Goal: Navigation & Orientation: Find specific page/section

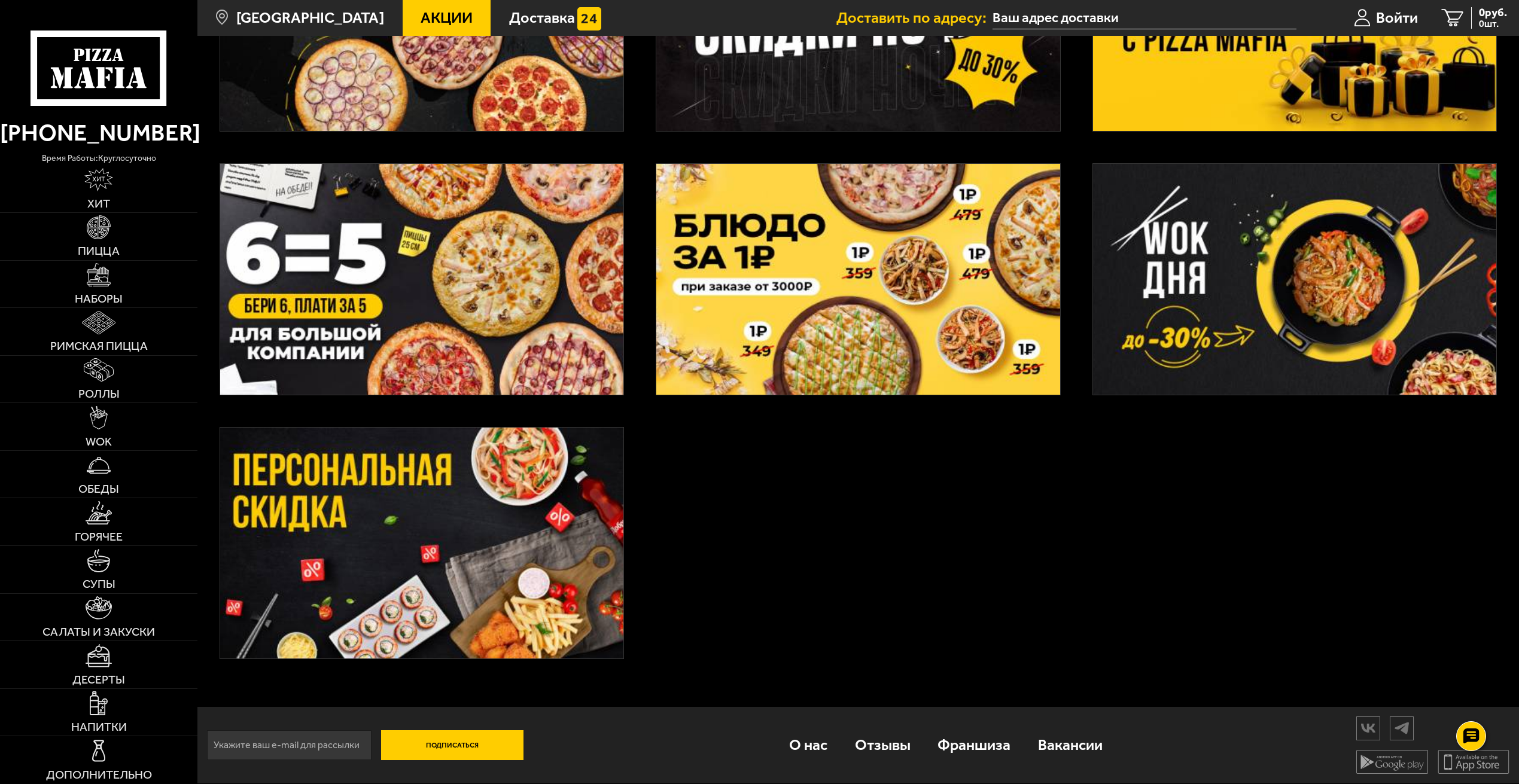
scroll to position [503, 0]
click at [100, 661] on img at bounding box center [99, 656] width 27 height 23
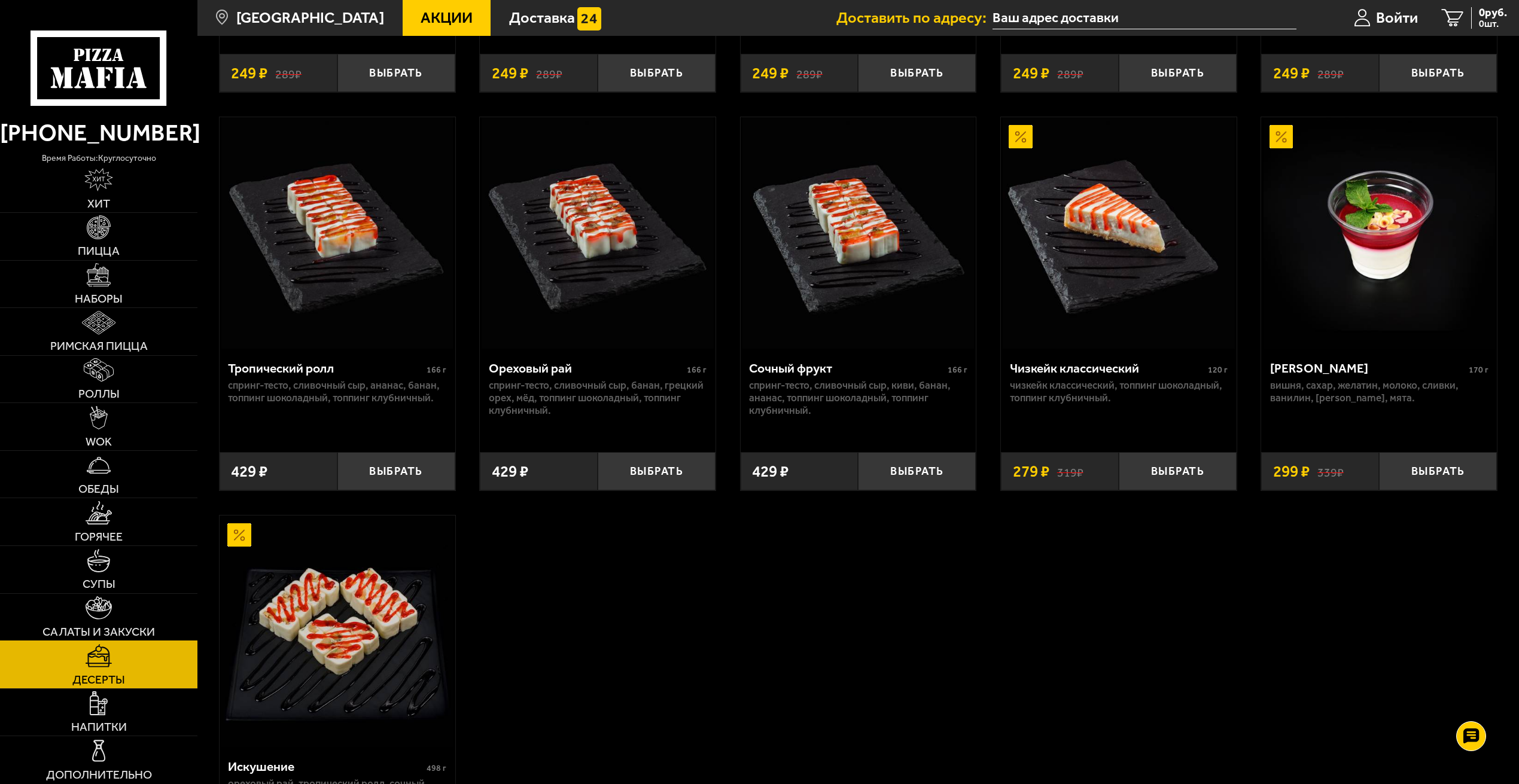
scroll to position [418, 0]
click at [111, 753] on link "Дополнительно" at bounding box center [99, 760] width 197 height 48
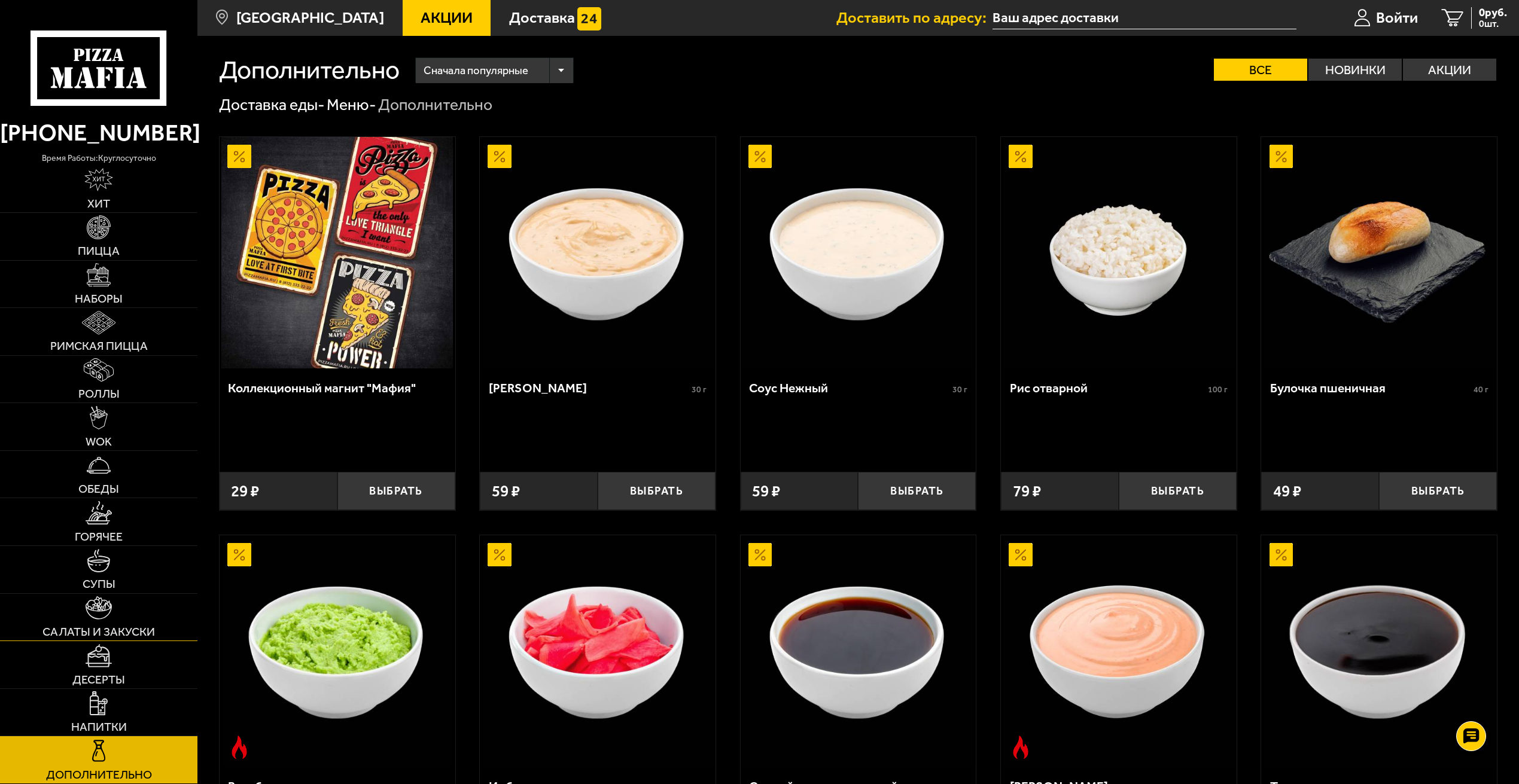
click at [110, 622] on link "Салаты и закуски" at bounding box center [99, 618] width 197 height 48
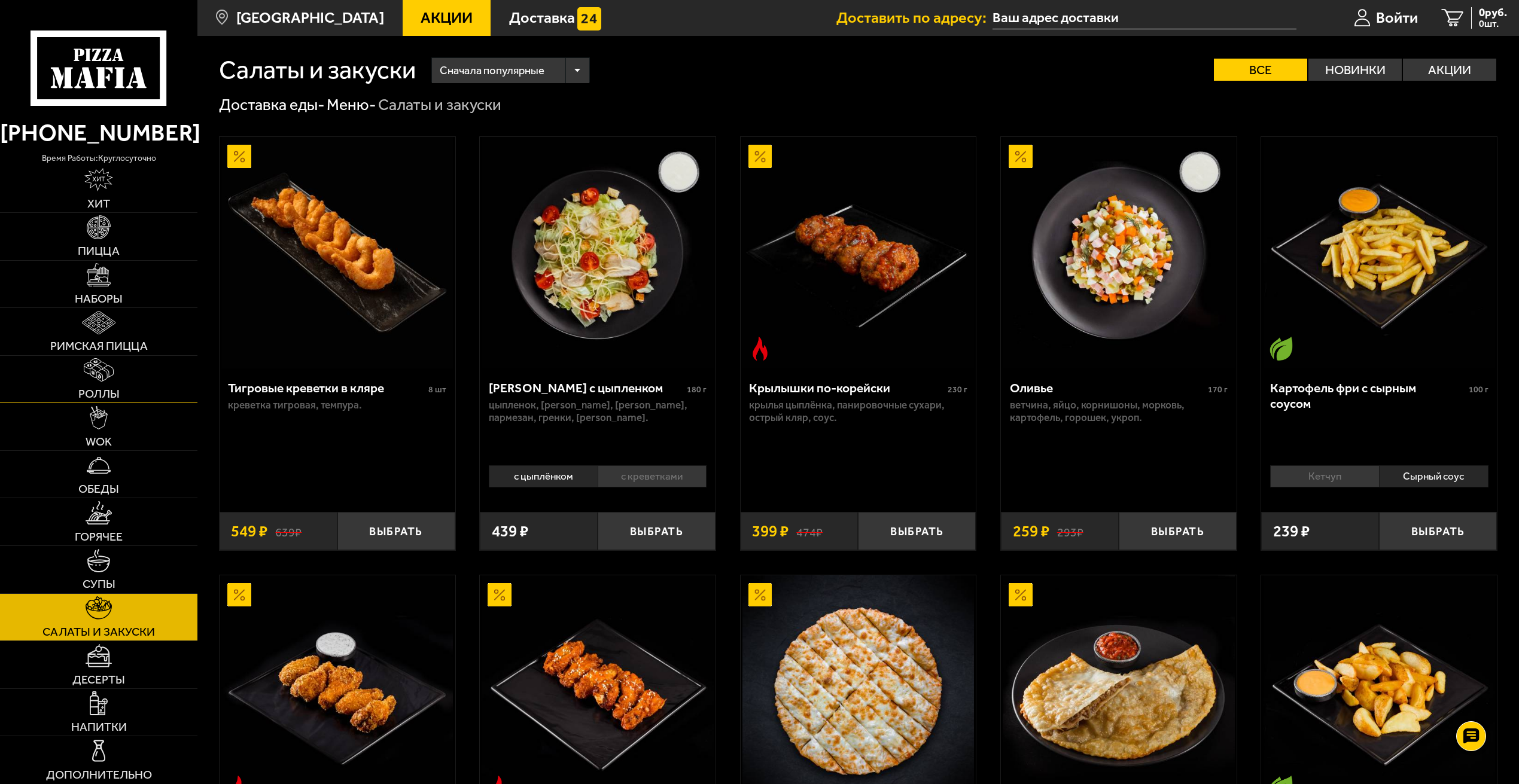
click at [104, 379] on img at bounding box center [99, 370] width 31 height 23
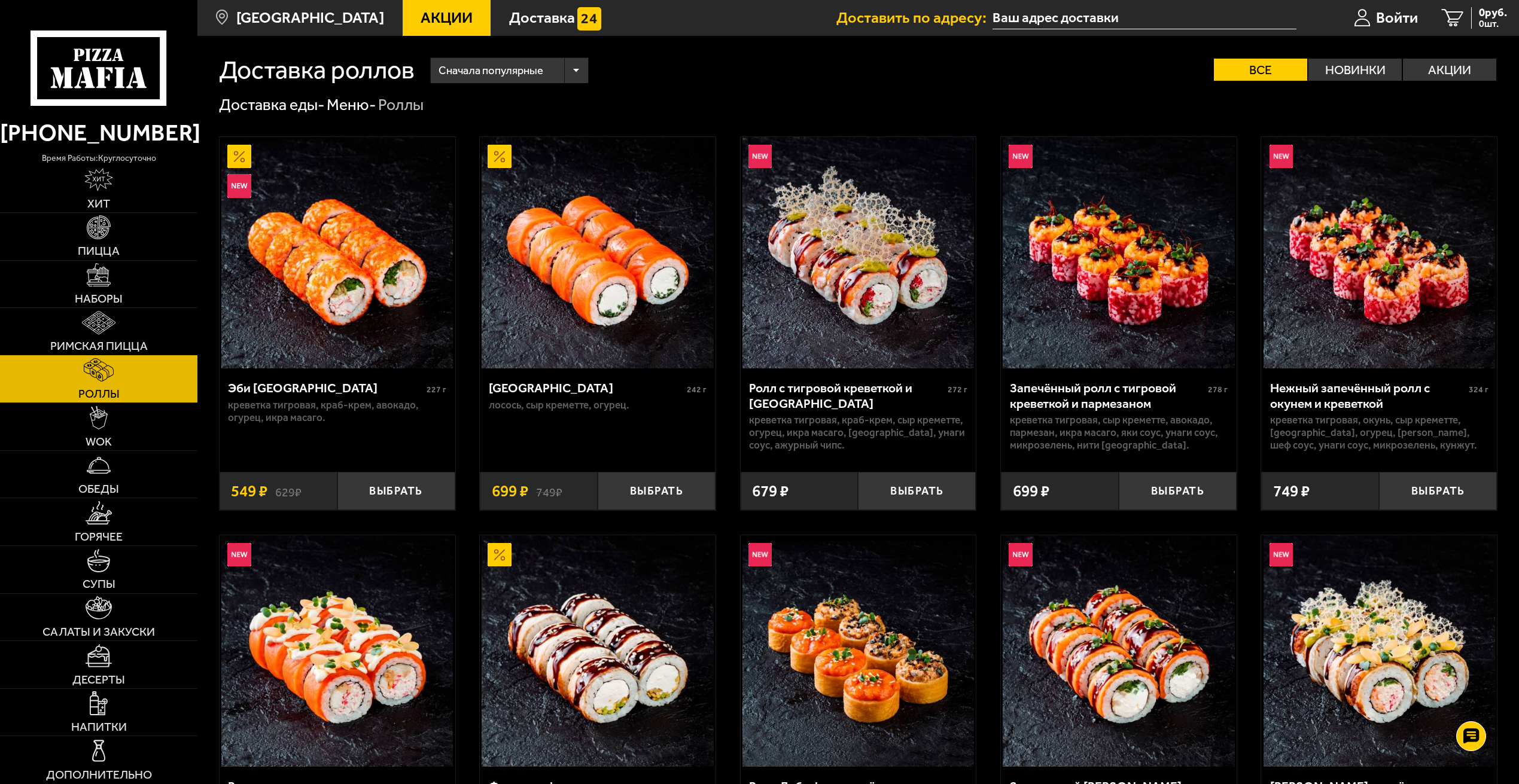
click at [110, 333] on img at bounding box center [98, 322] width 33 height 23
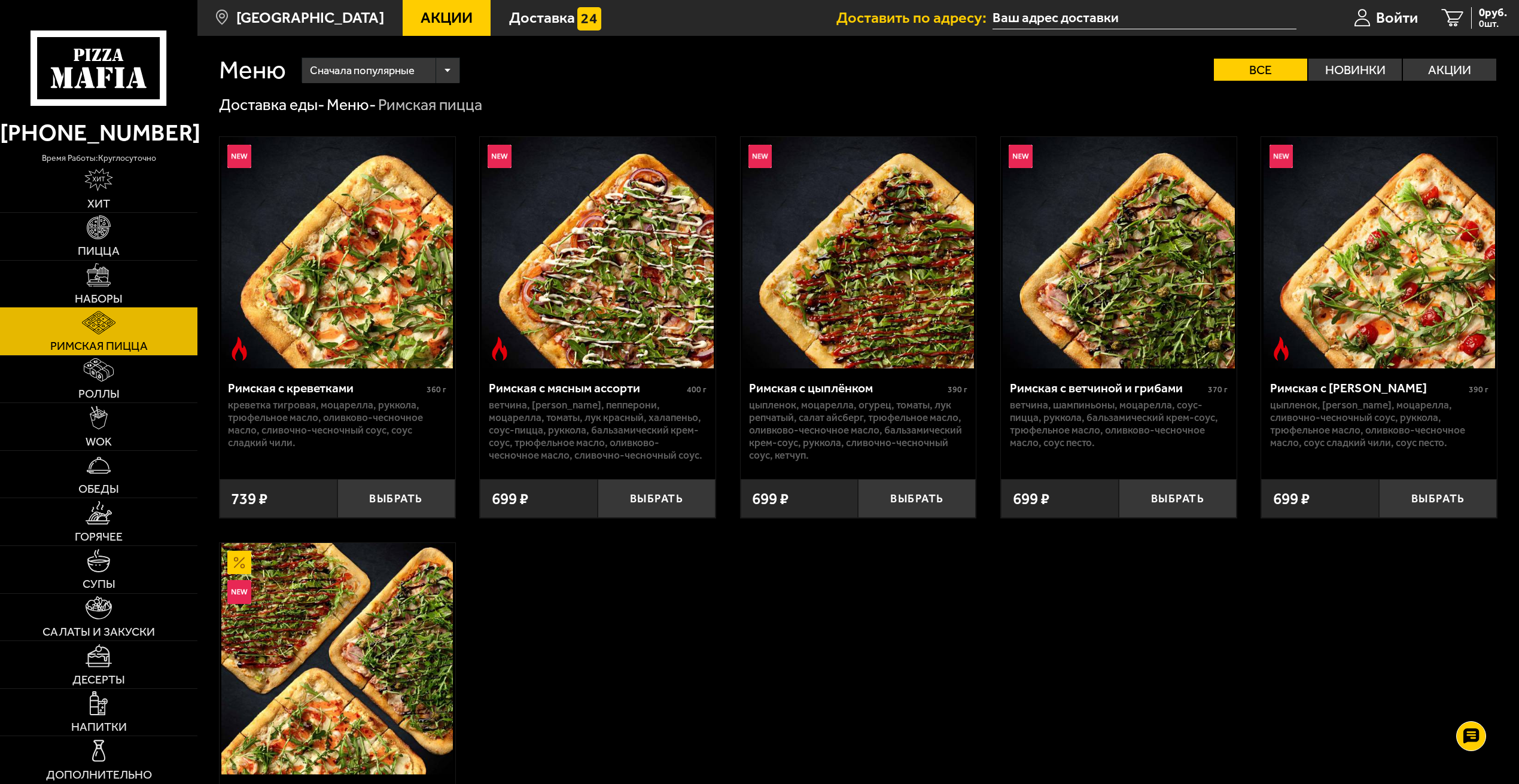
click at [103, 283] on img at bounding box center [98, 275] width 23 height 23
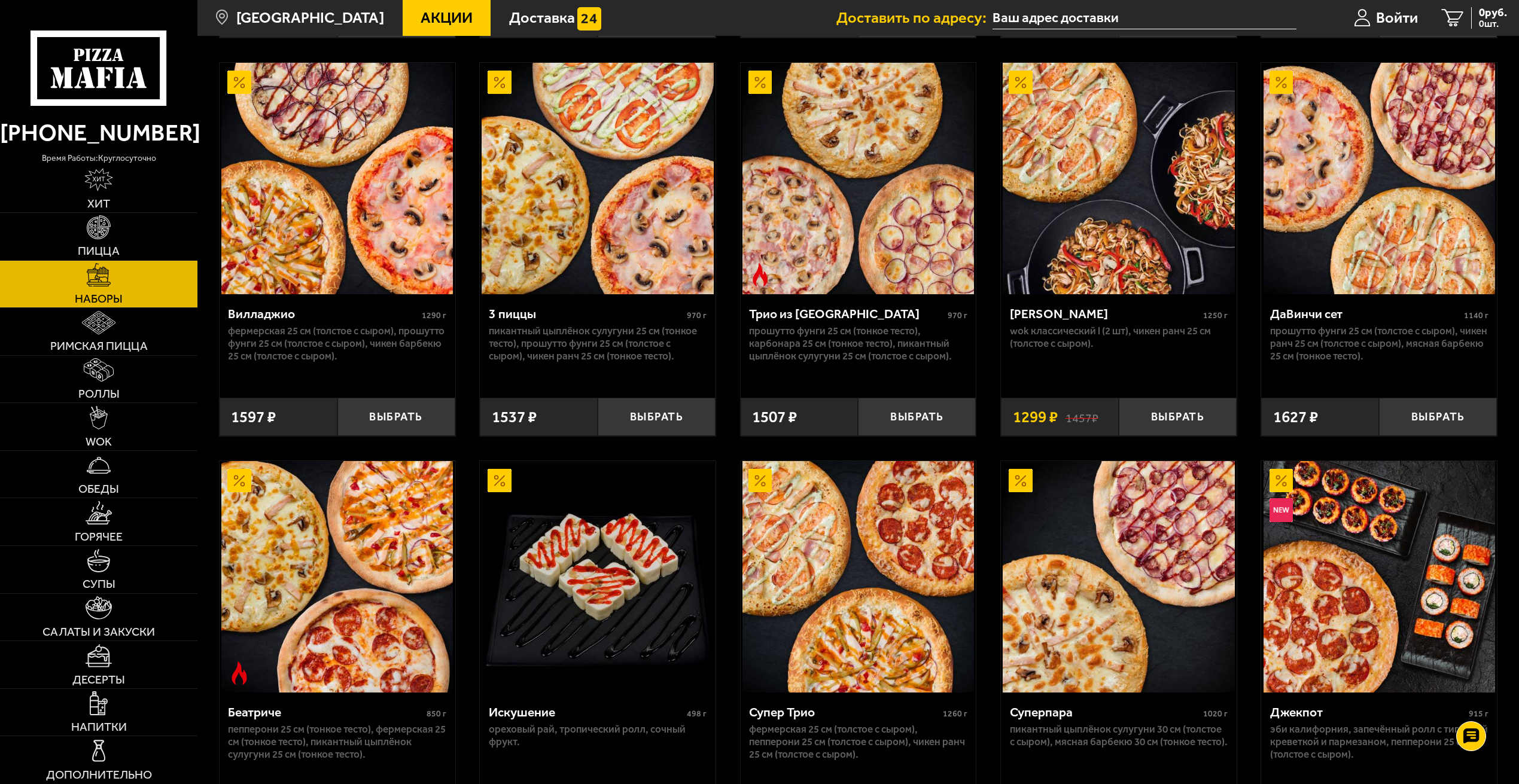
scroll to position [711, 0]
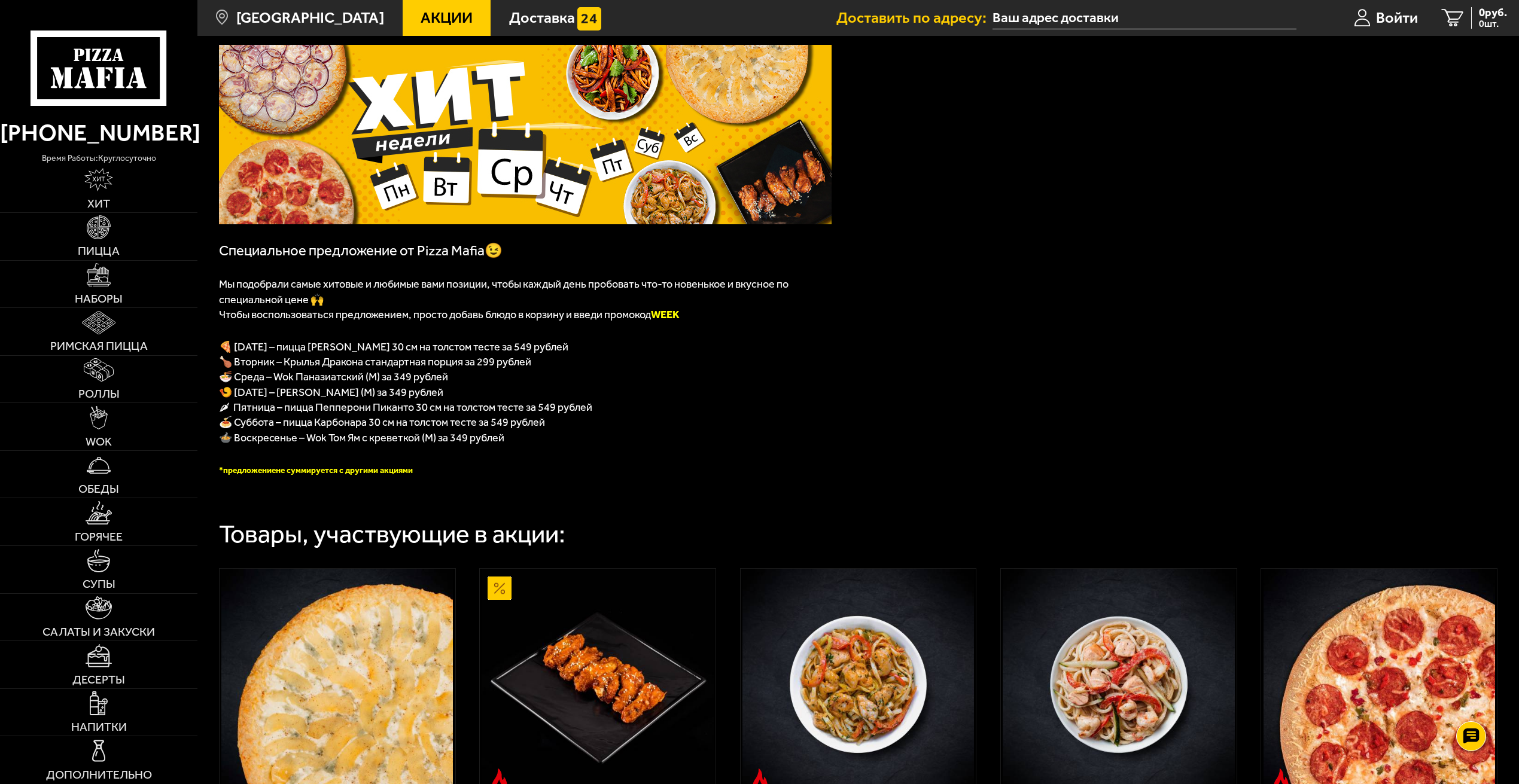
scroll to position [60, 0]
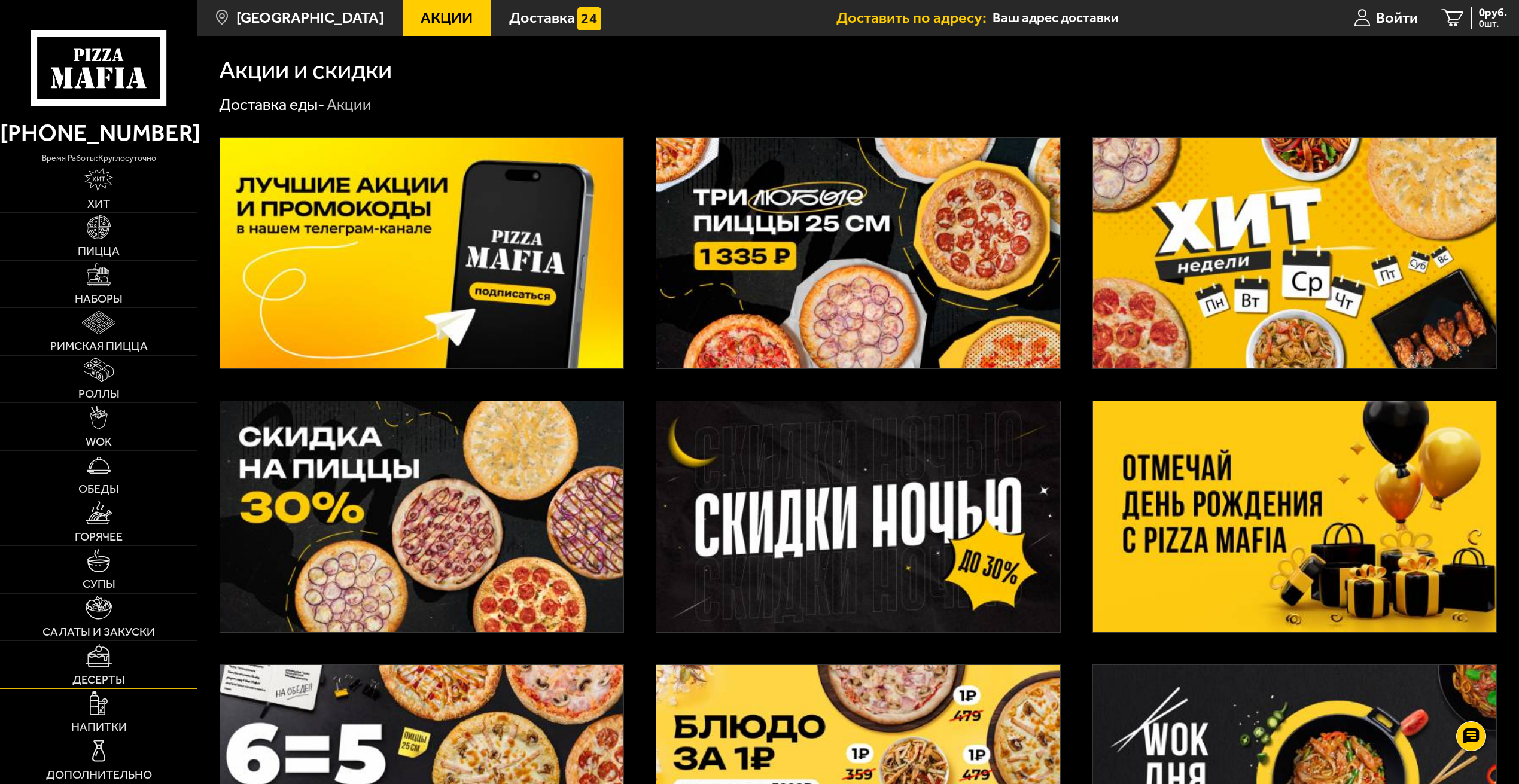
click at [99, 667] on img at bounding box center [99, 656] width 27 height 23
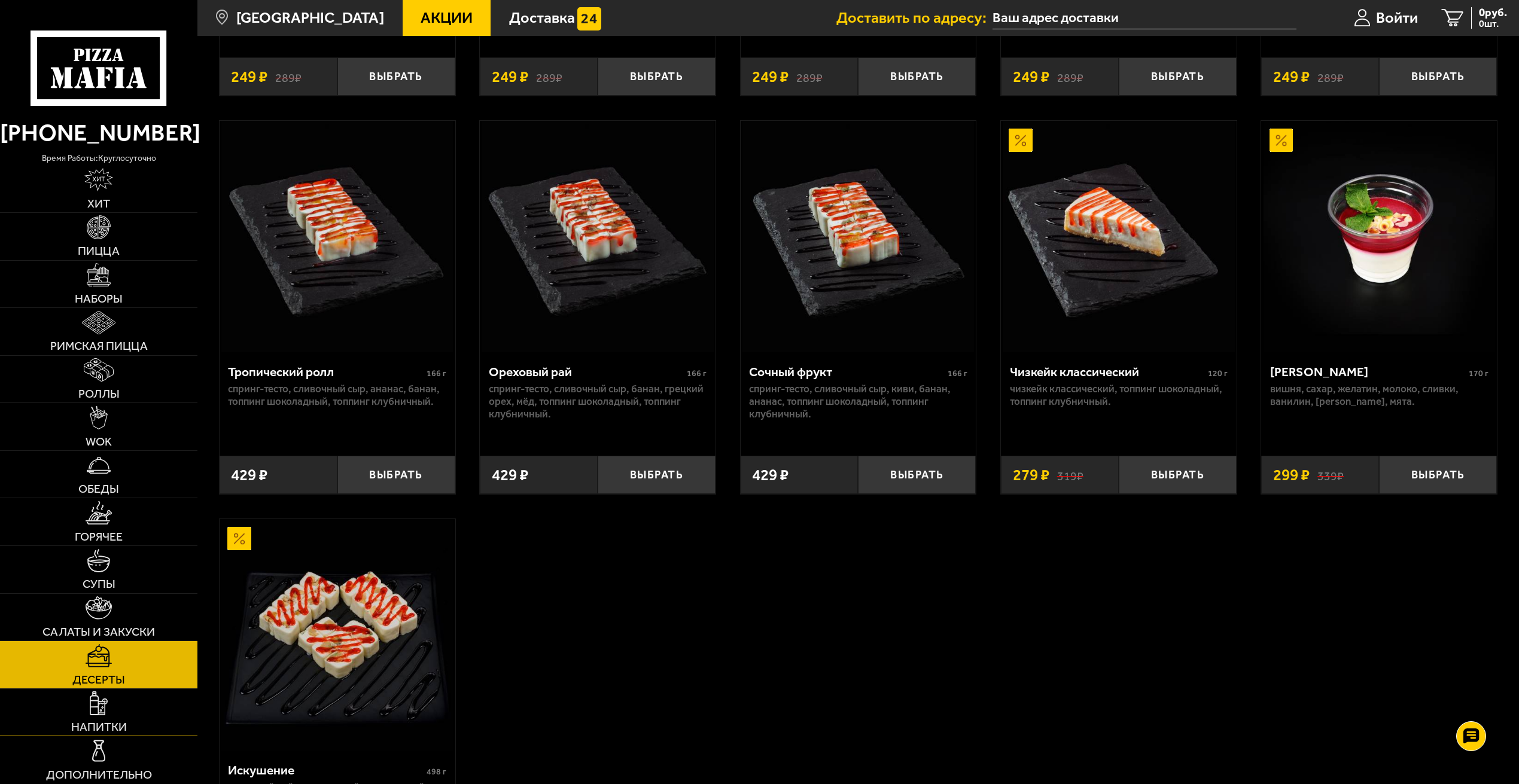
scroll to position [415, 0]
click at [421, 15] on span "Акции" at bounding box center [447, 18] width 52 height 15
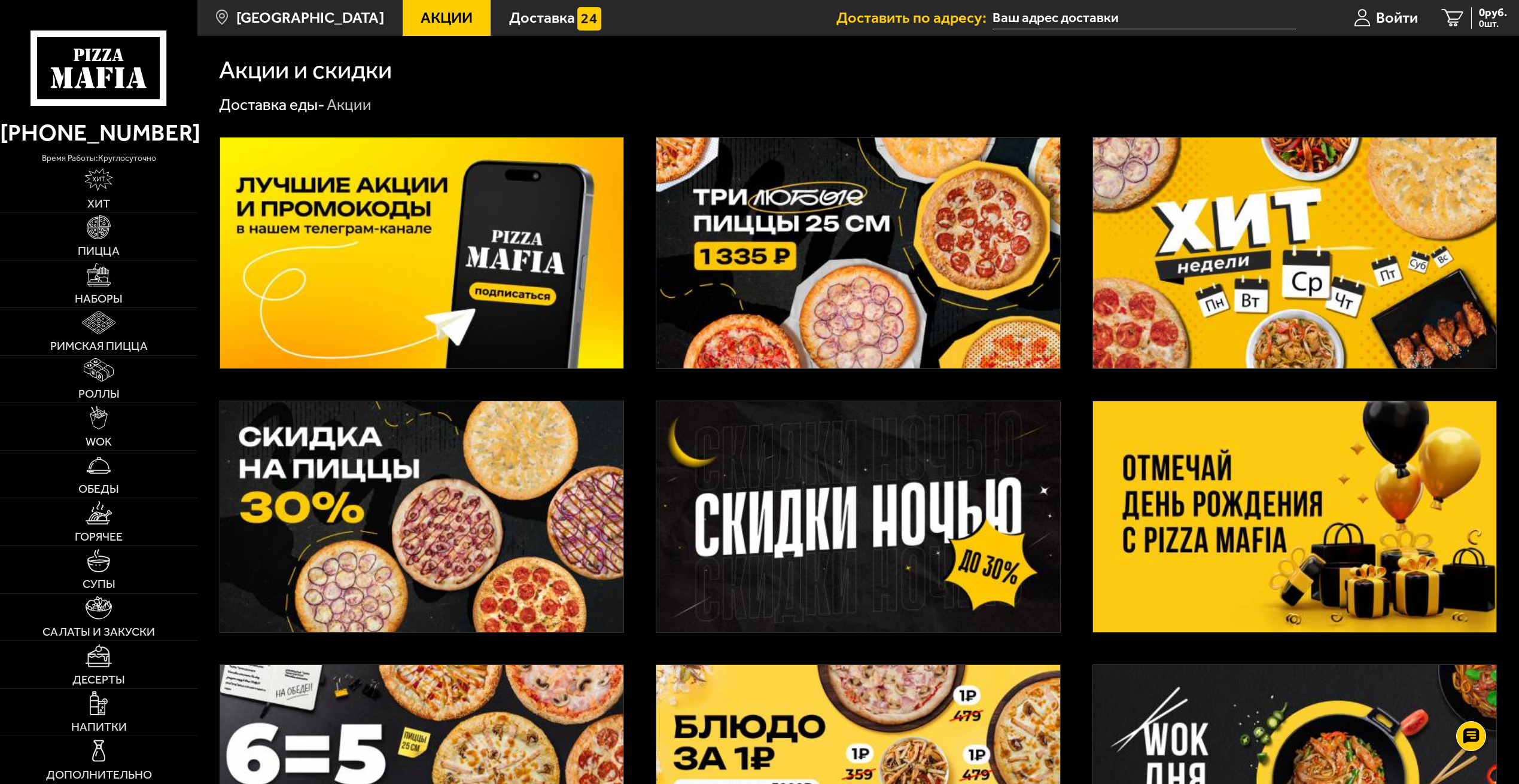
click at [867, 527] on img at bounding box center [858, 517] width 403 height 231
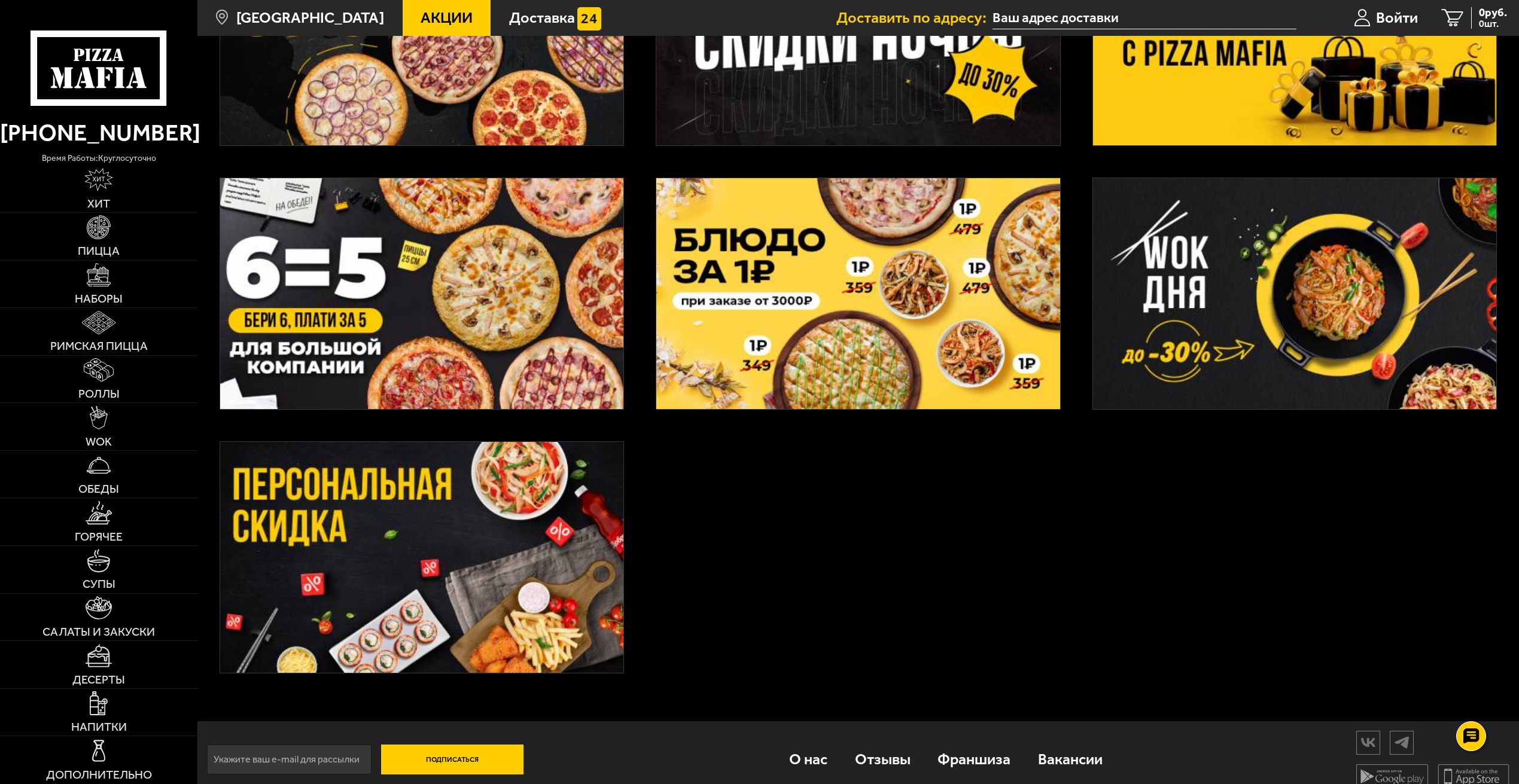
scroll to position [503, 0]
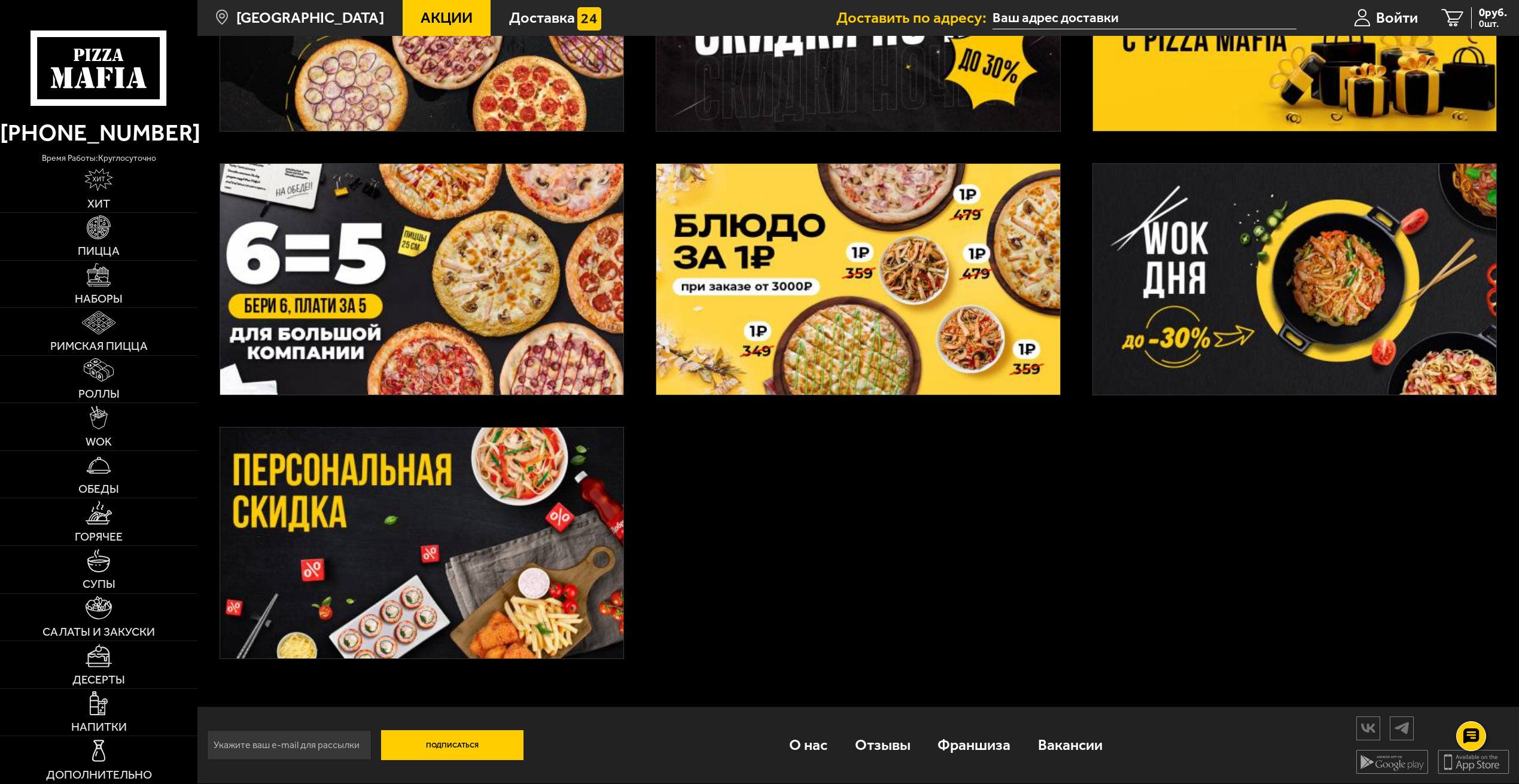
click at [1068, 562] on div at bounding box center [858, 160] width 1321 height 1092
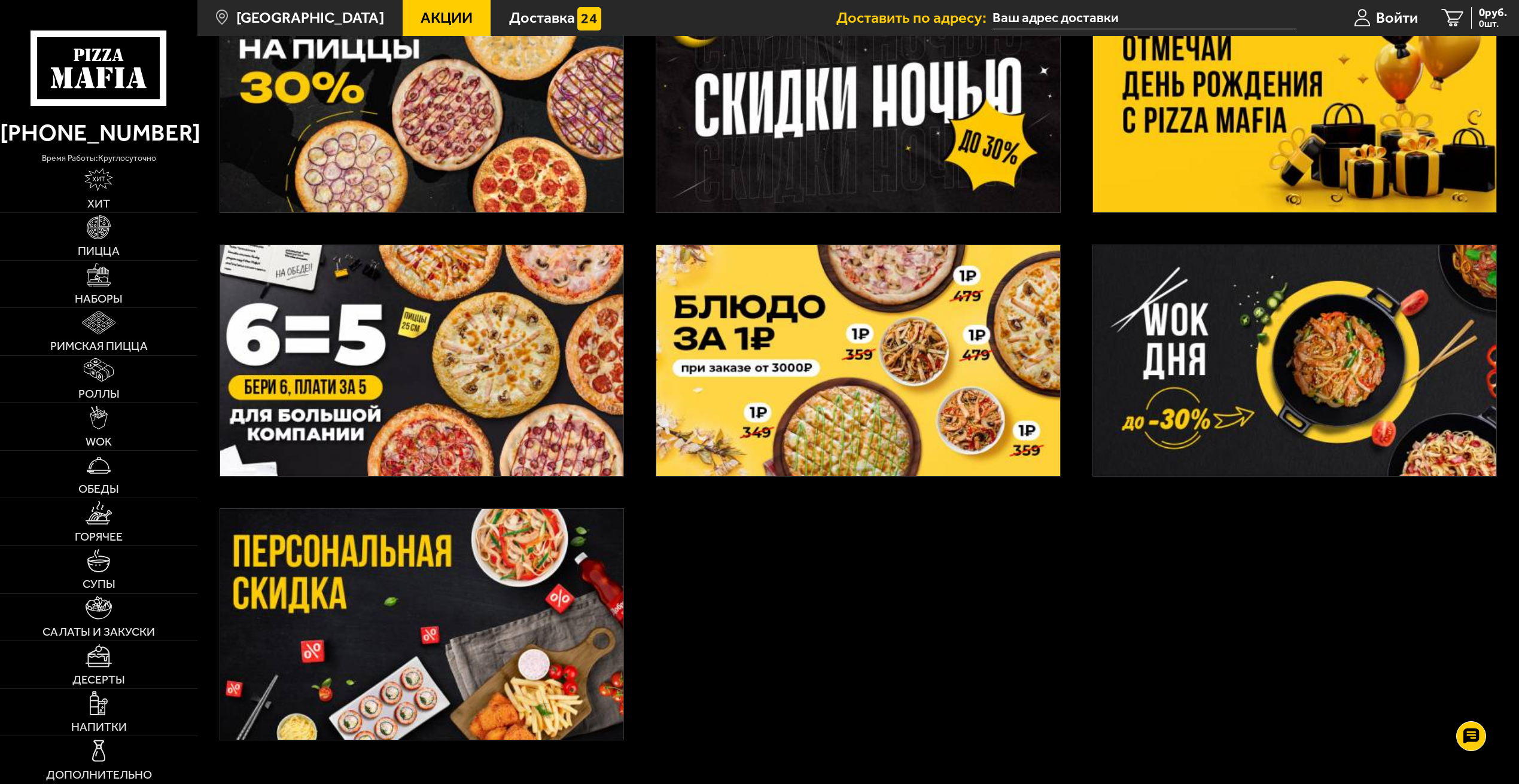
scroll to position [145, 0]
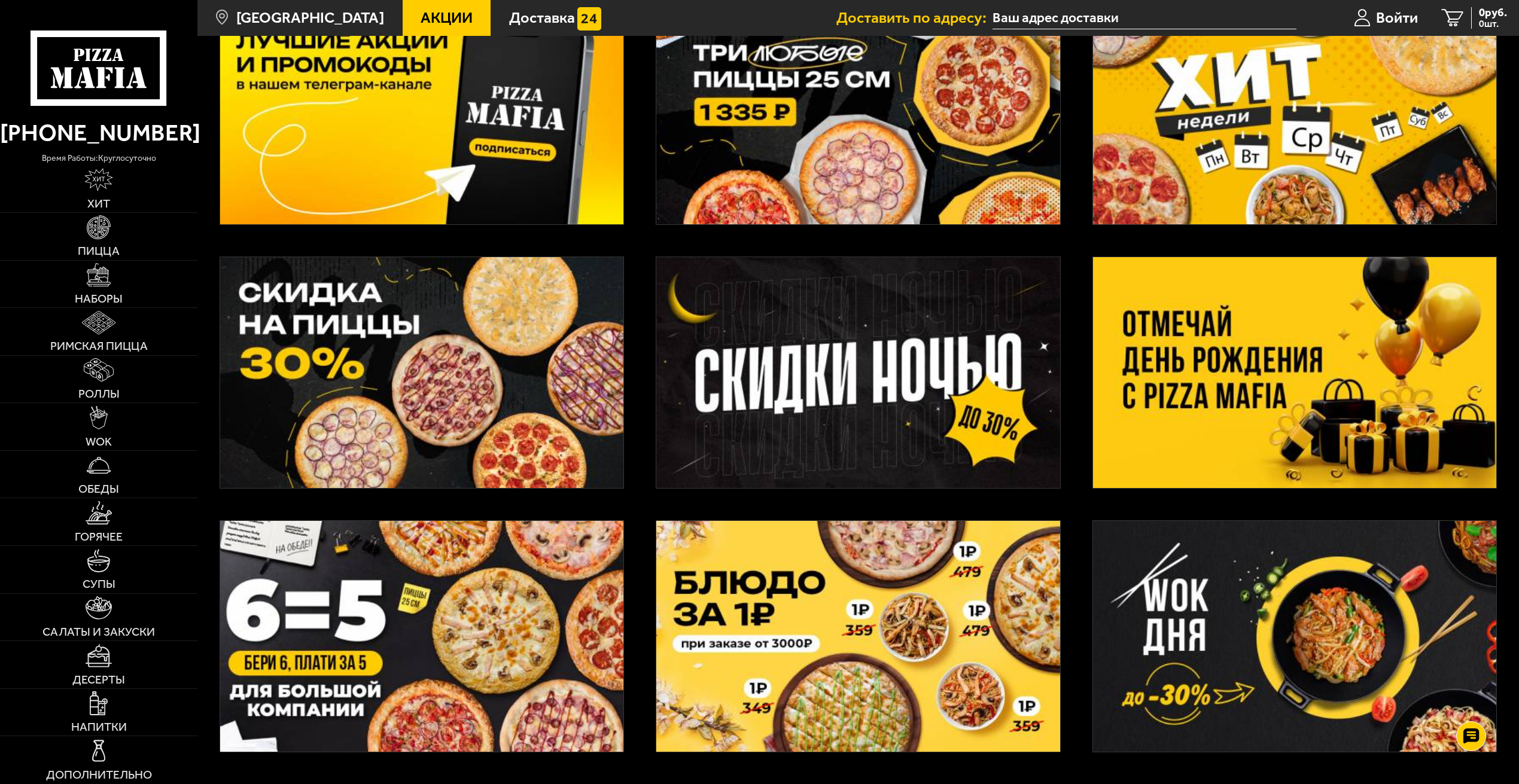
click at [830, 384] on img at bounding box center [858, 372] width 403 height 231
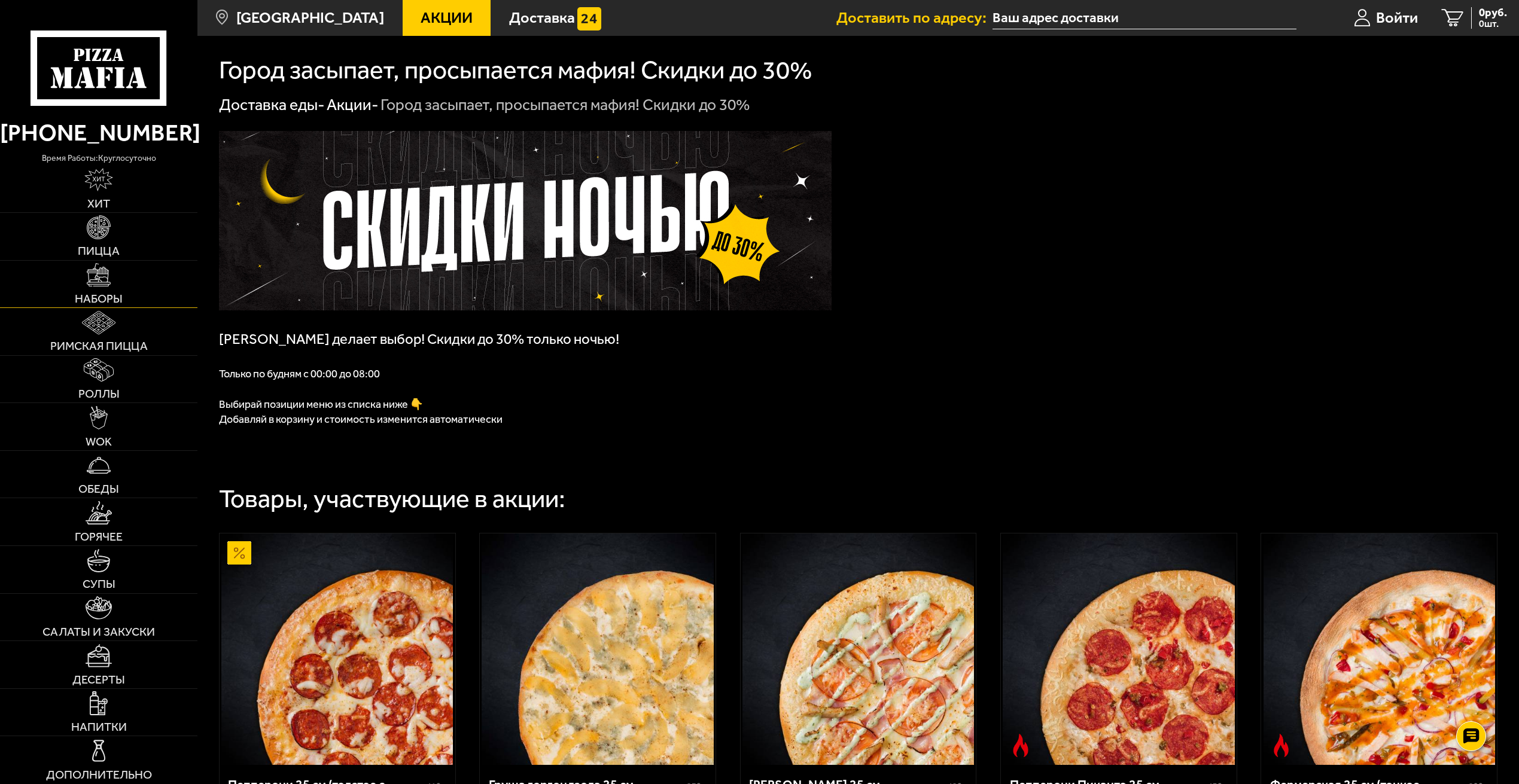
click at [101, 282] on img at bounding box center [98, 275] width 23 height 23
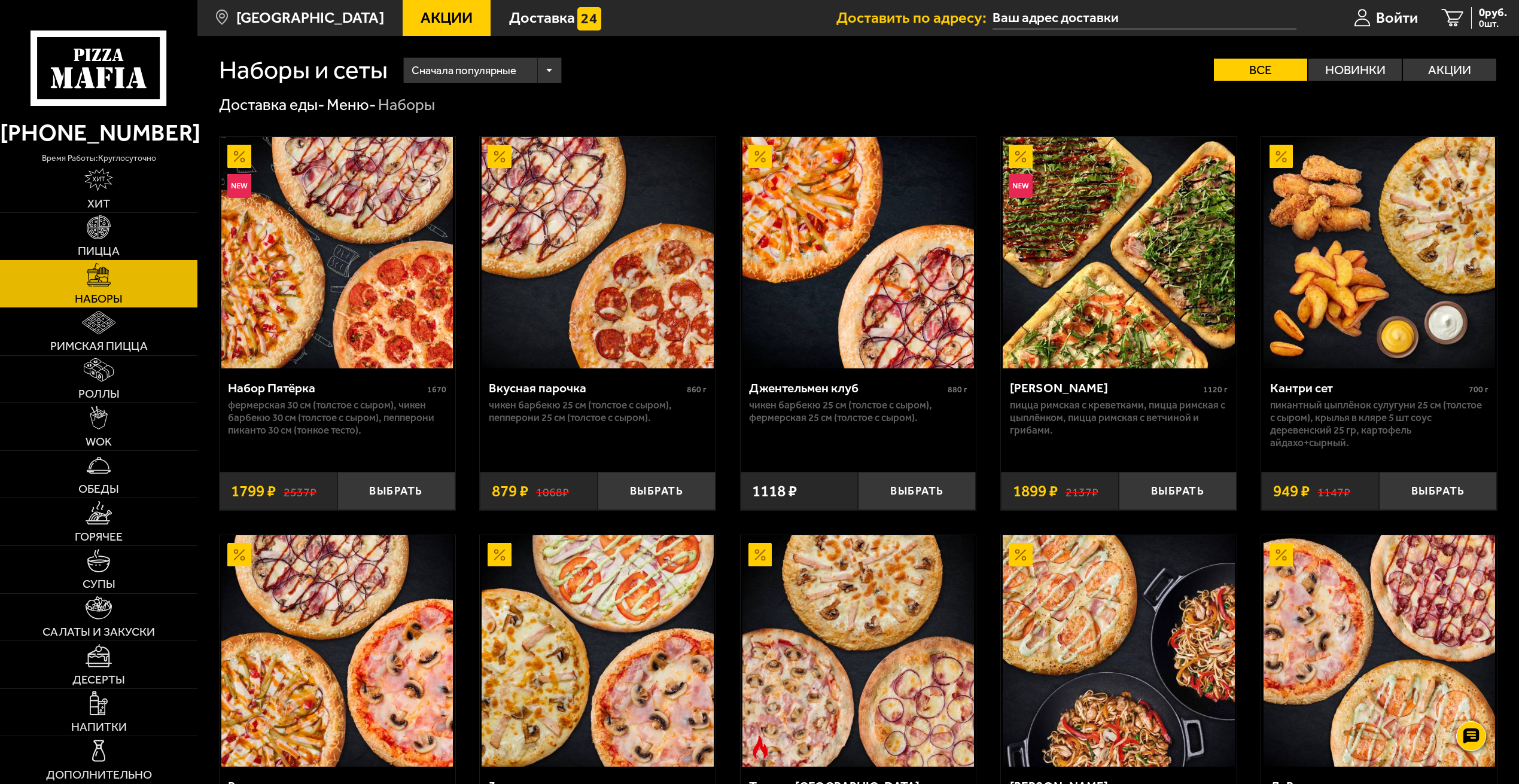
click at [98, 243] on link "Пицца" at bounding box center [99, 237] width 197 height 48
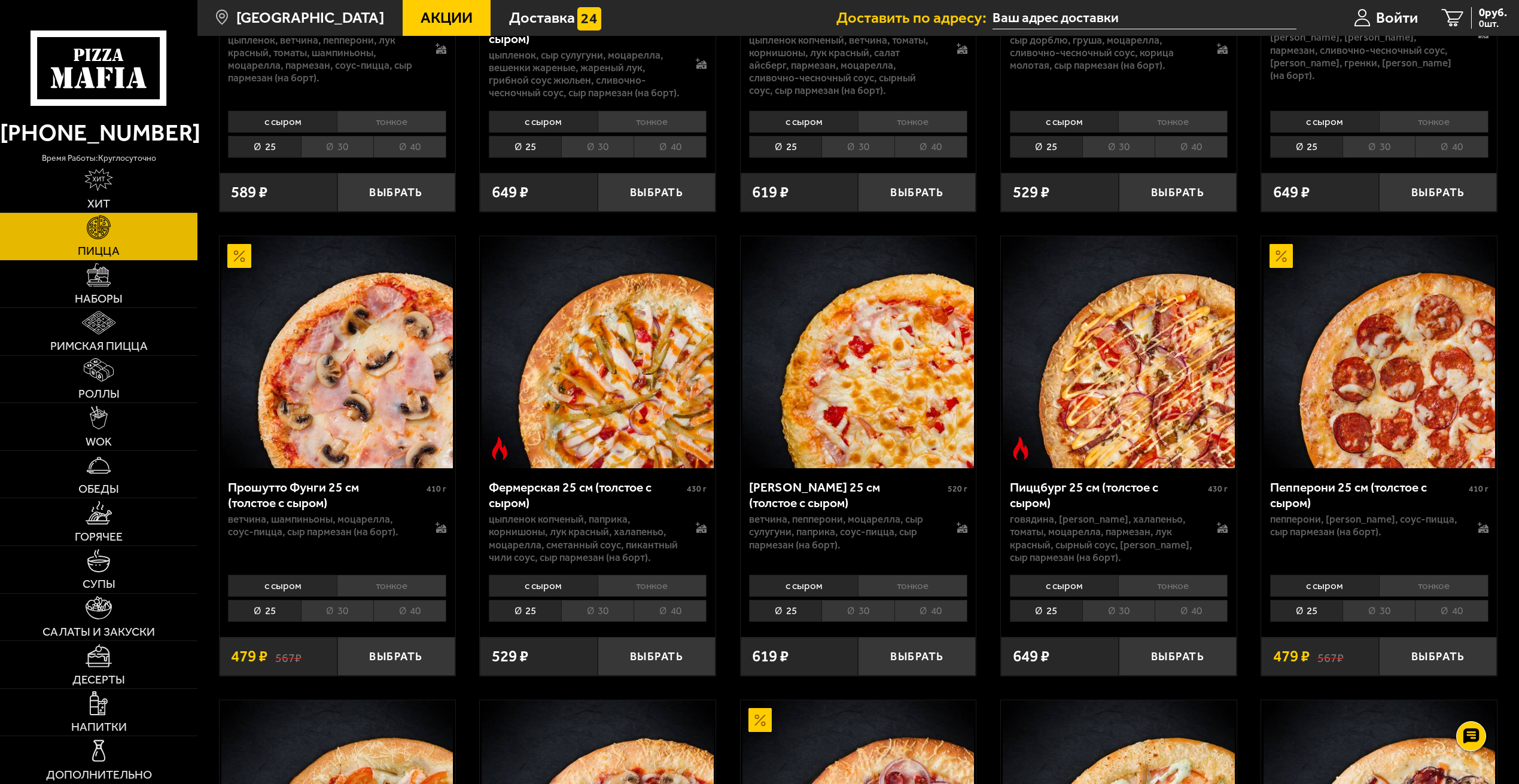
scroll to position [897, 0]
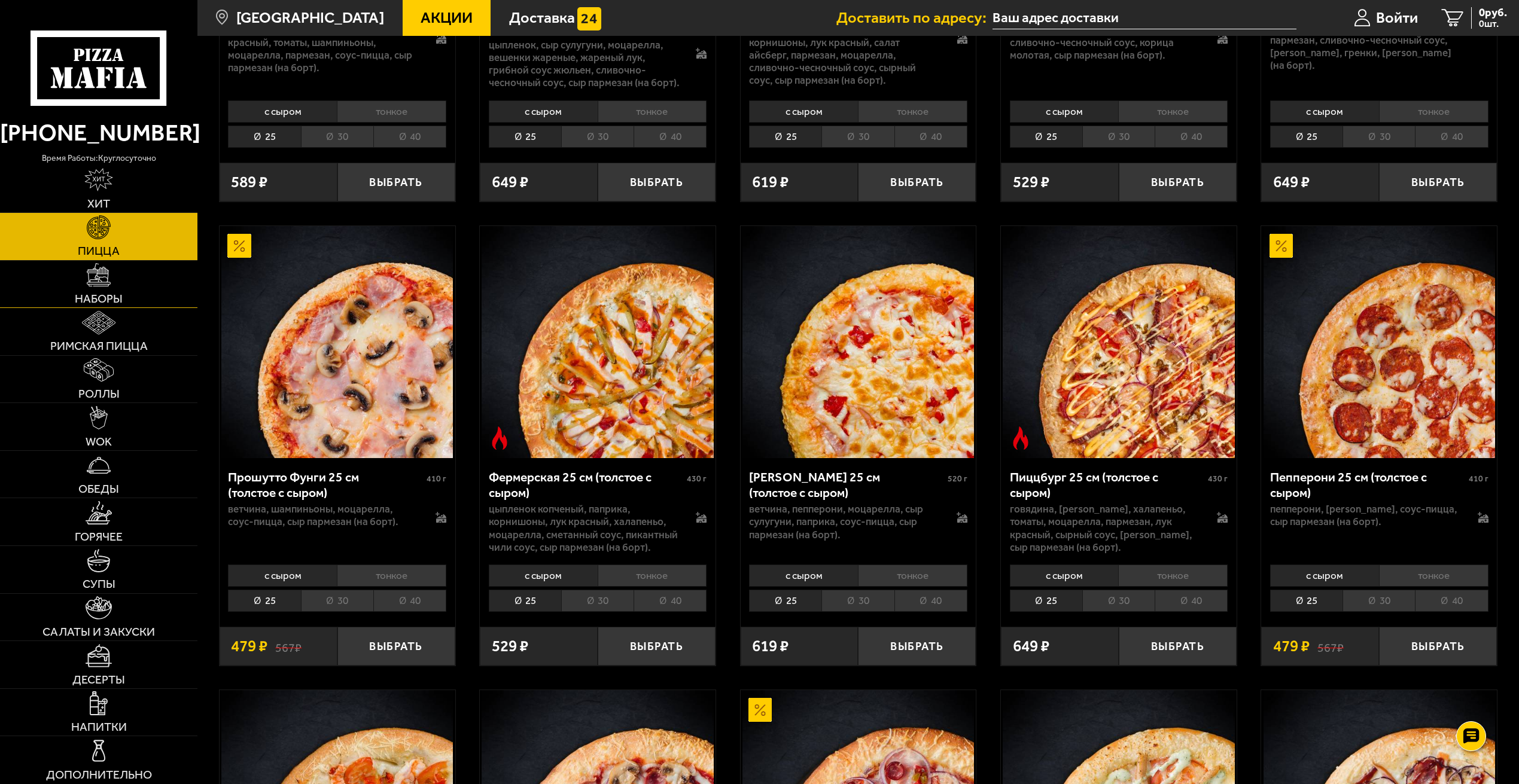
click at [103, 287] on link "Наборы" at bounding box center [99, 284] width 197 height 48
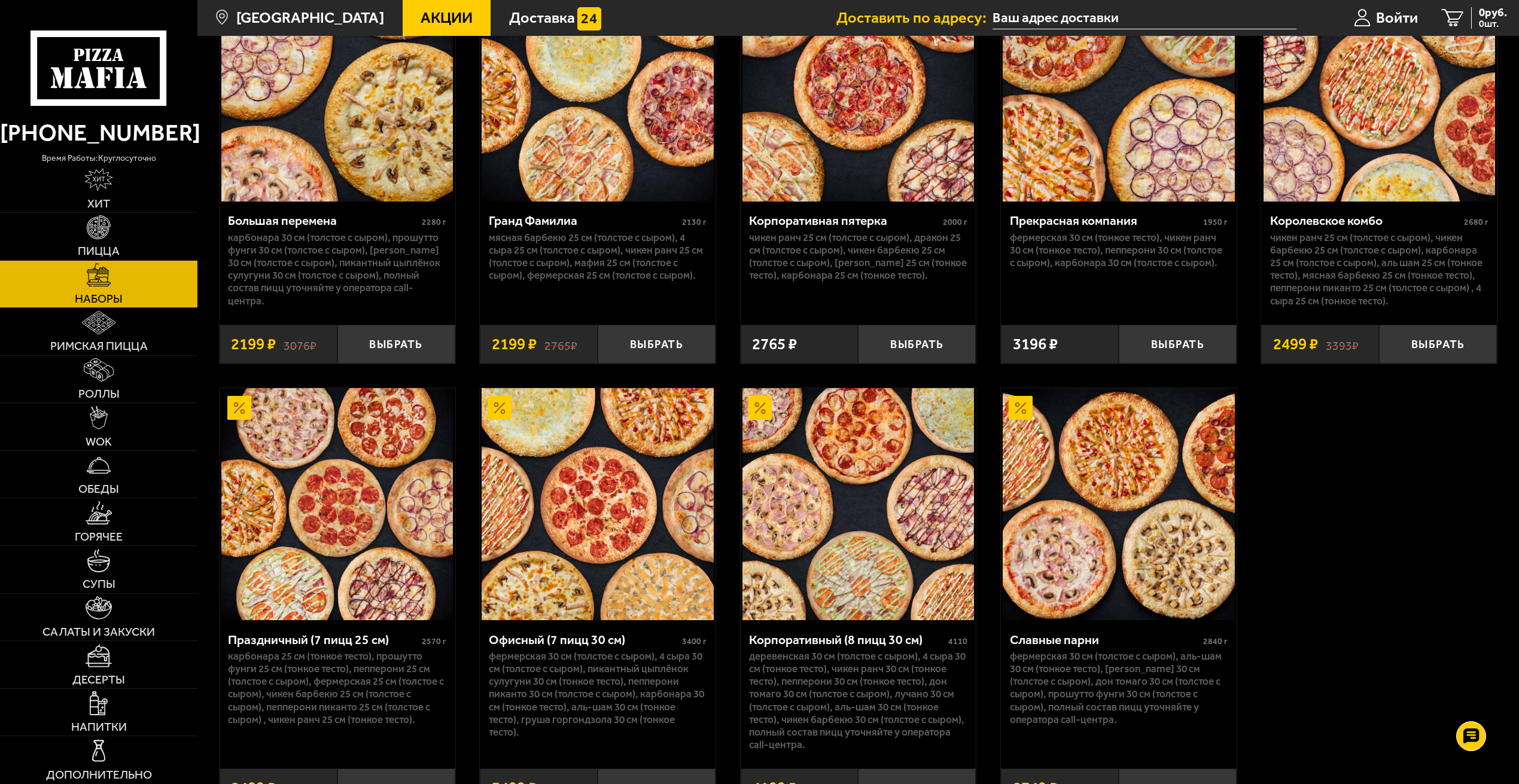
scroll to position [2325, 0]
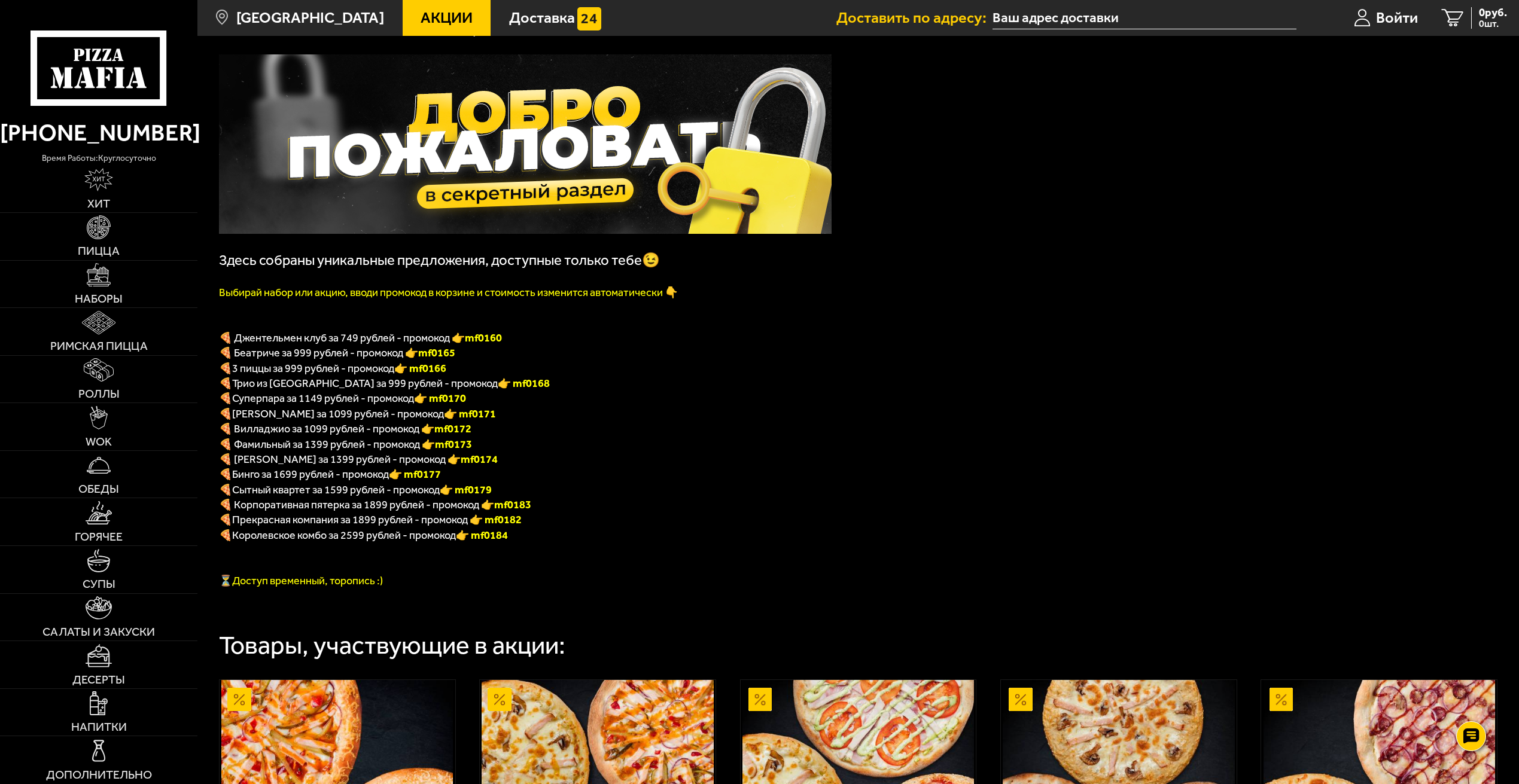
scroll to position [239, 0]
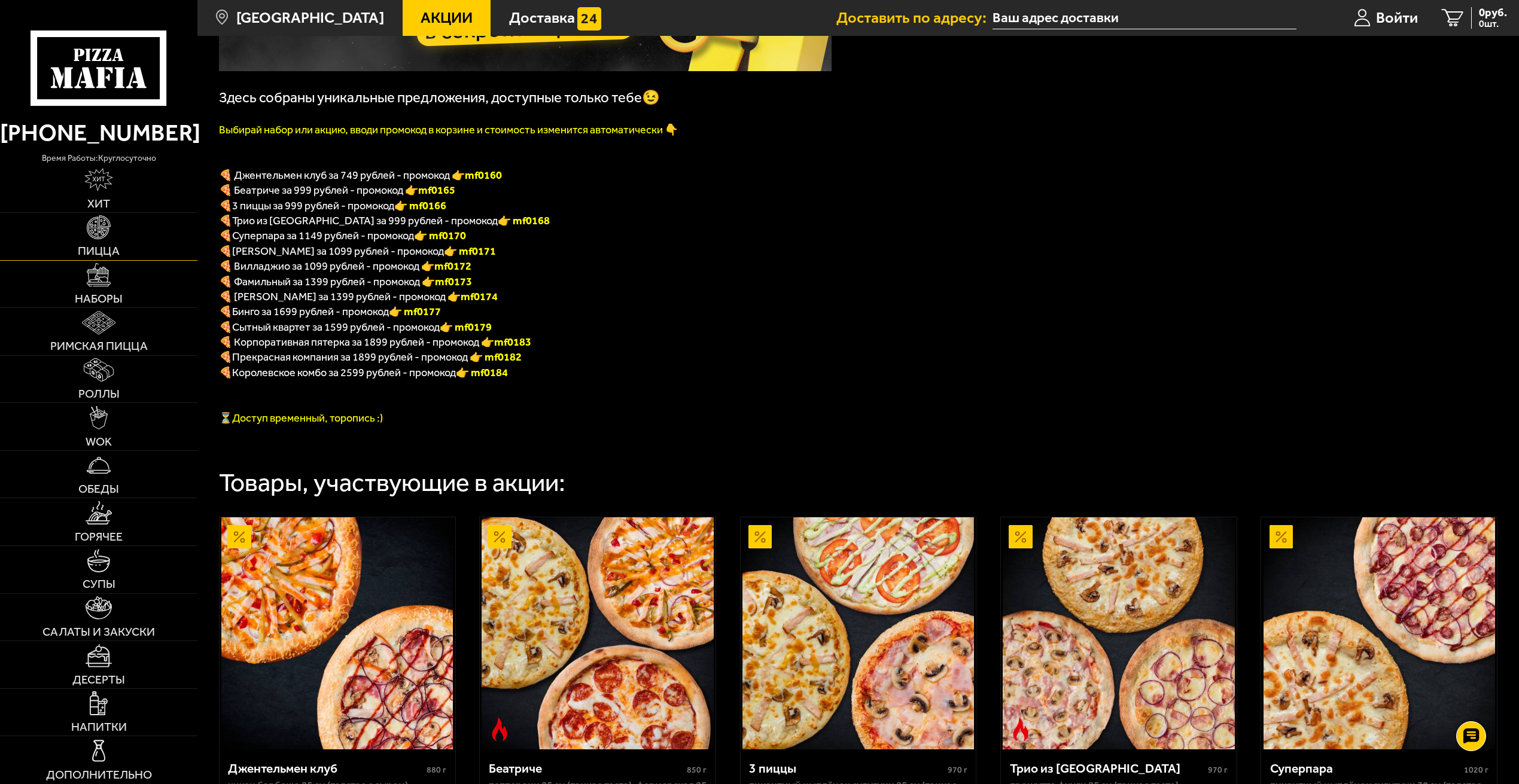
click at [98, 235] on img at bounding box center [98, 227] width 23 height 23
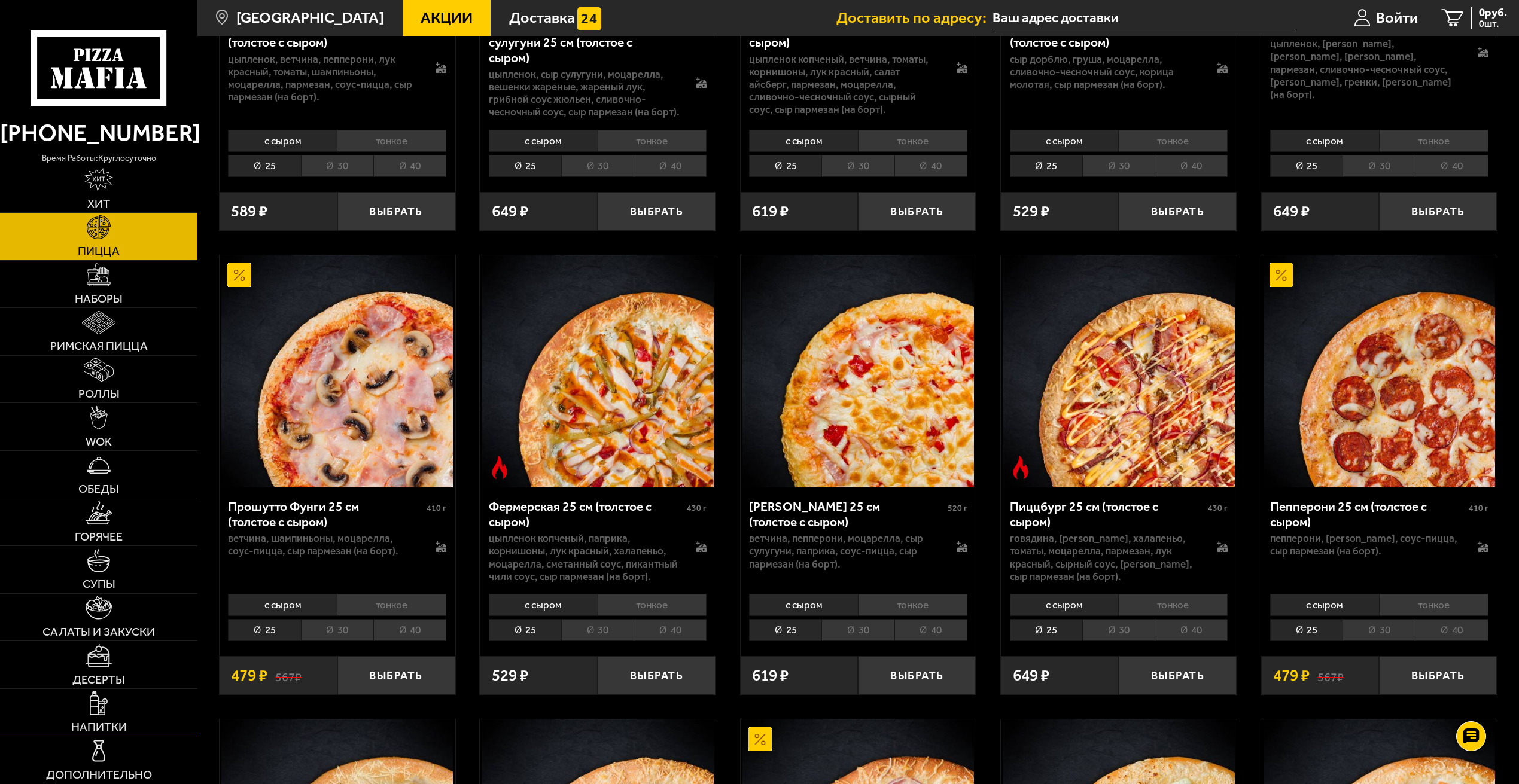
scroll to position [897, 0]
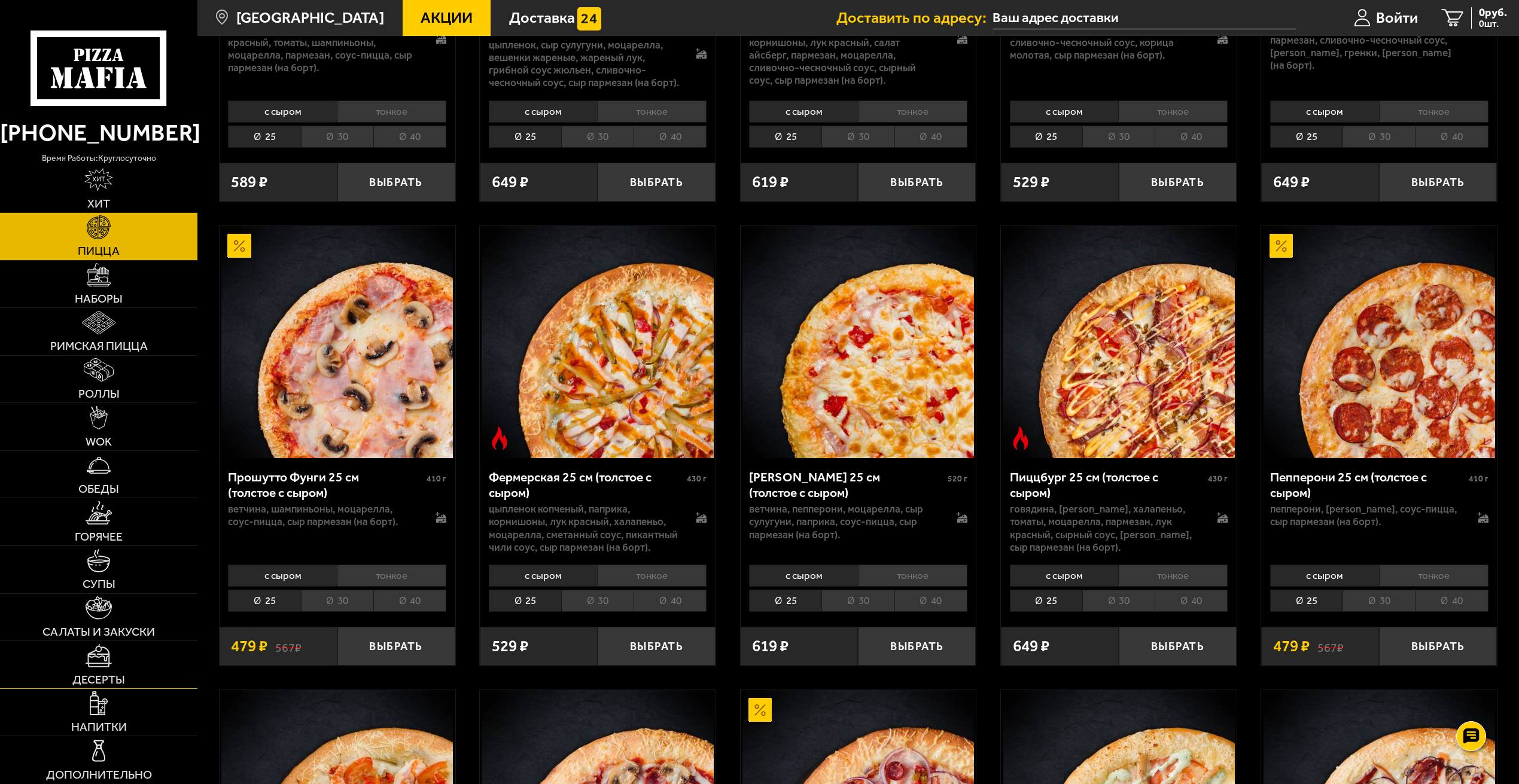
click at [97, 668] on link "Десерты" at bounding box center [99, 665] width 197 height 48
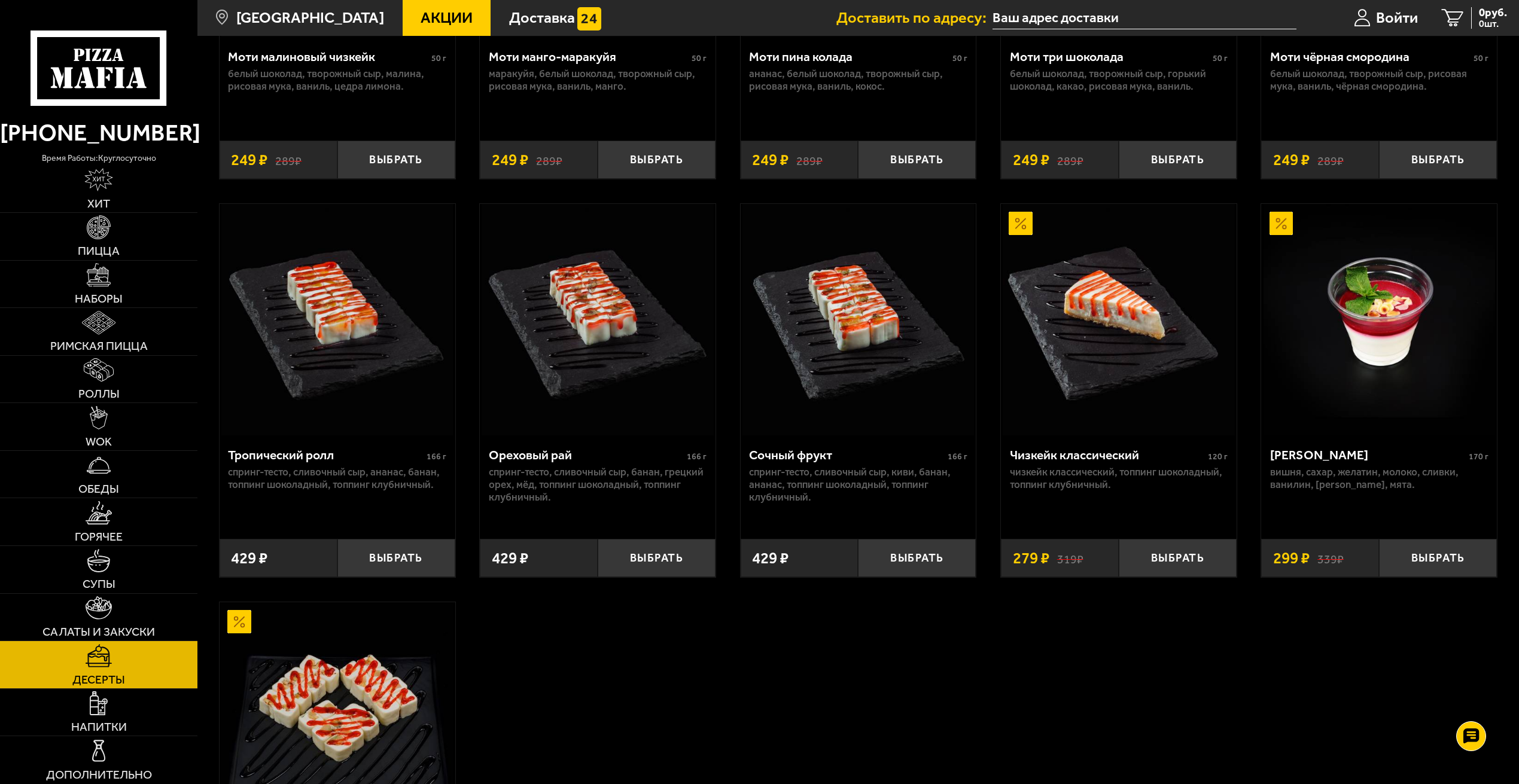
scroll to position [358, 0]
